Goal: Check status: Check status

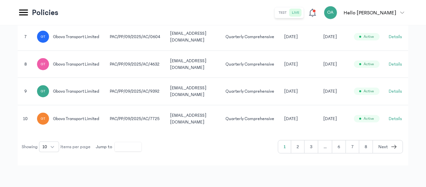
scroll to position [396, 0]
click at [353, 143] on button "7" at bounding box center [352, 146] width 13 height 13
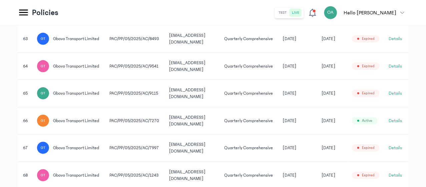
scroll to position [389, 0]
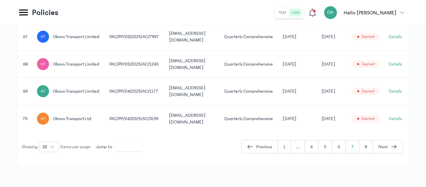
click at [339, 146] on button "6" at bounding box center [340, 146] width 14 height 13
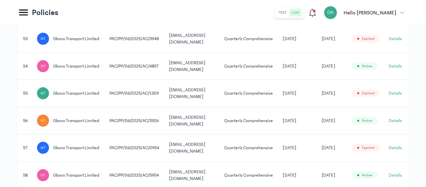
scroll to position [389, 0]
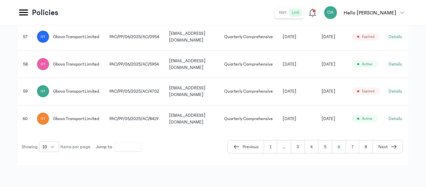
click at [327, 153] on button "5" at bounding box center [326, 146] width 14 height 13
click at [343, 153] on button "6" at bounding box center [340, 146] width 14 height 13
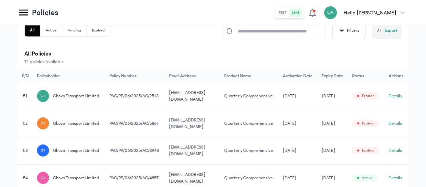
scroll to position [107, 0]
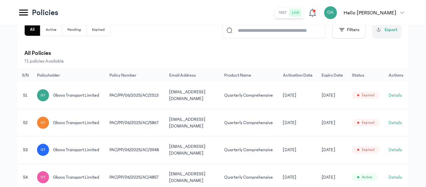
click at [402, 126] on button "Details" at bounding box center [395, 122] width 13 height 7
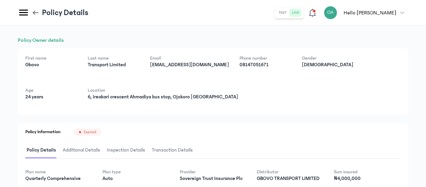
click at [39, 11] on icon at bounding box center [35, 12] width 7 height 7
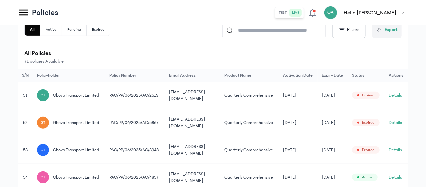
scroll to position [0, 52]
drag, startPoint x: 389, startPoint y: 142, endPoint x: 418, endPoint y: 146, distance: 29.0
click at [418, 146] on div "Filter by: all time Total Policies 71 Active 52 Pending 0 Expired 19 All Active…" at bounding box center [213, 164] width 426 height 490
click at [398, 126] on button "Details" at bounding box center [395, 122] width 13 height 7
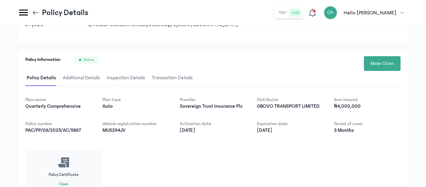
scroll to position [118, 0]
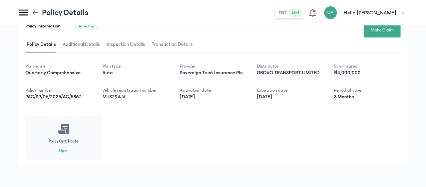
click at [68, 151] on button "Open" at bounding box center [63, 150] width 9 height 5
